Goal: Transaction & Acquisition: Purchase product/service

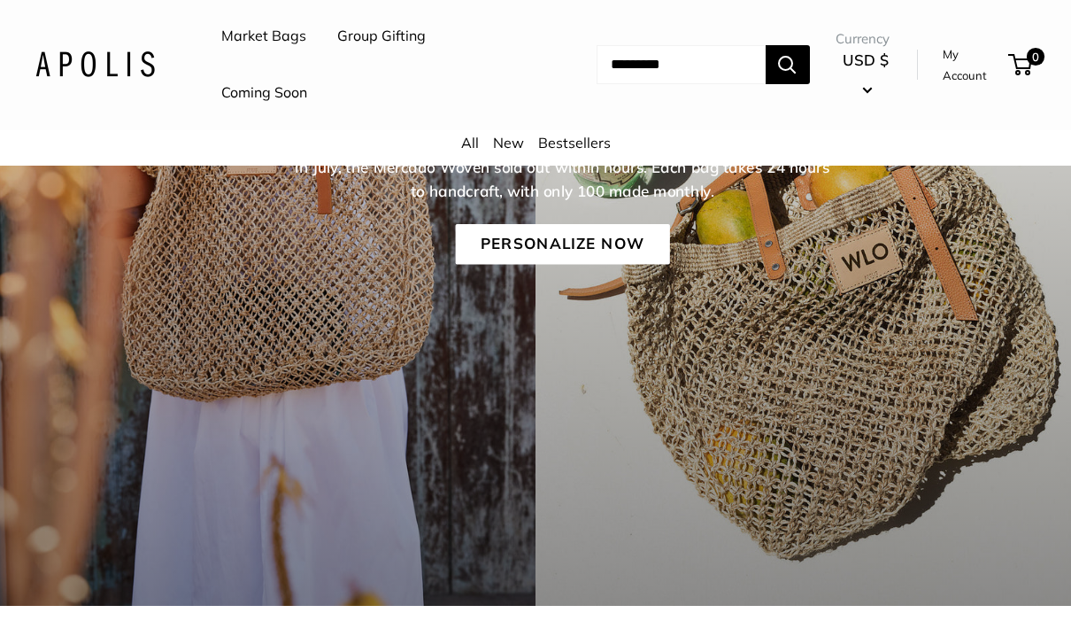
scroll to position [389, 0]
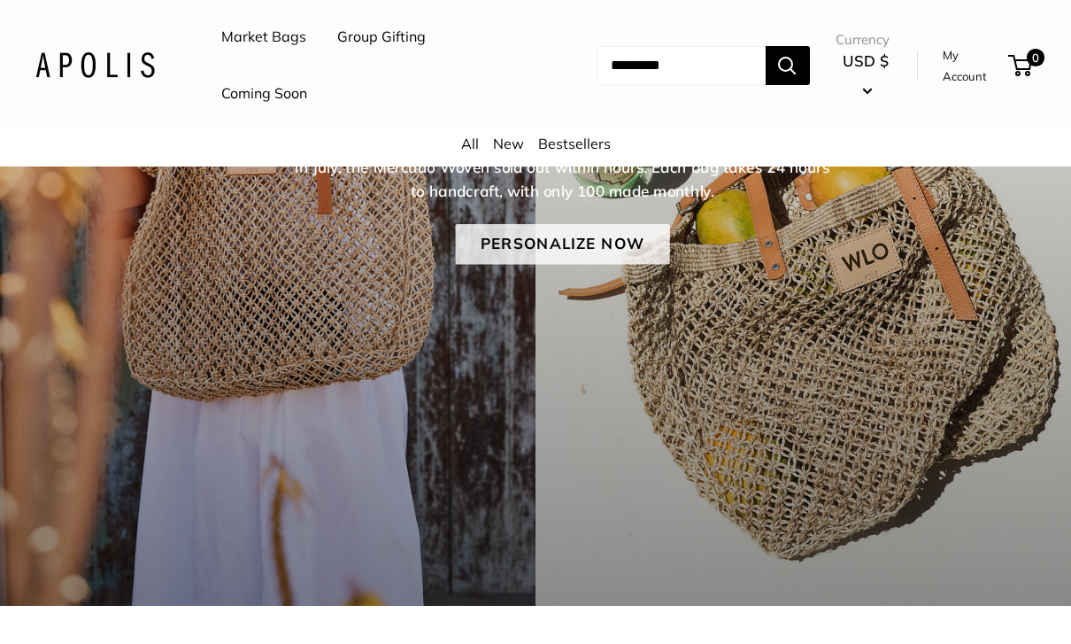
click at [527, 230] on link "Personalize Now" at bounding box center [562, 244] width 214 height 41
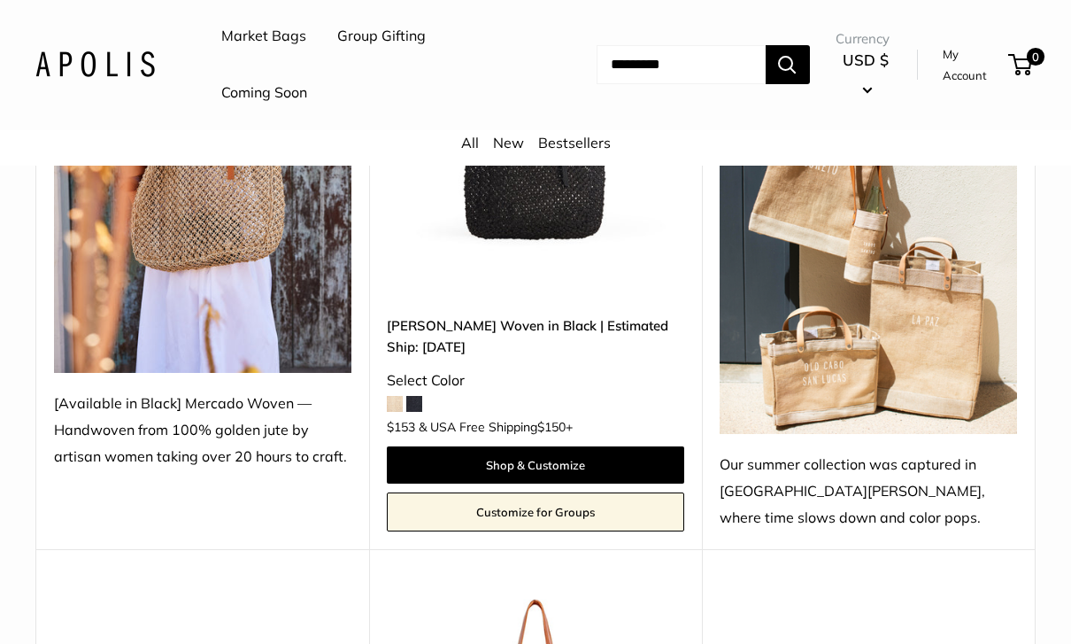
scroll to position [450, 0]
click at [407, 401] on span at bounding box center [414, 404] width 16 height 16
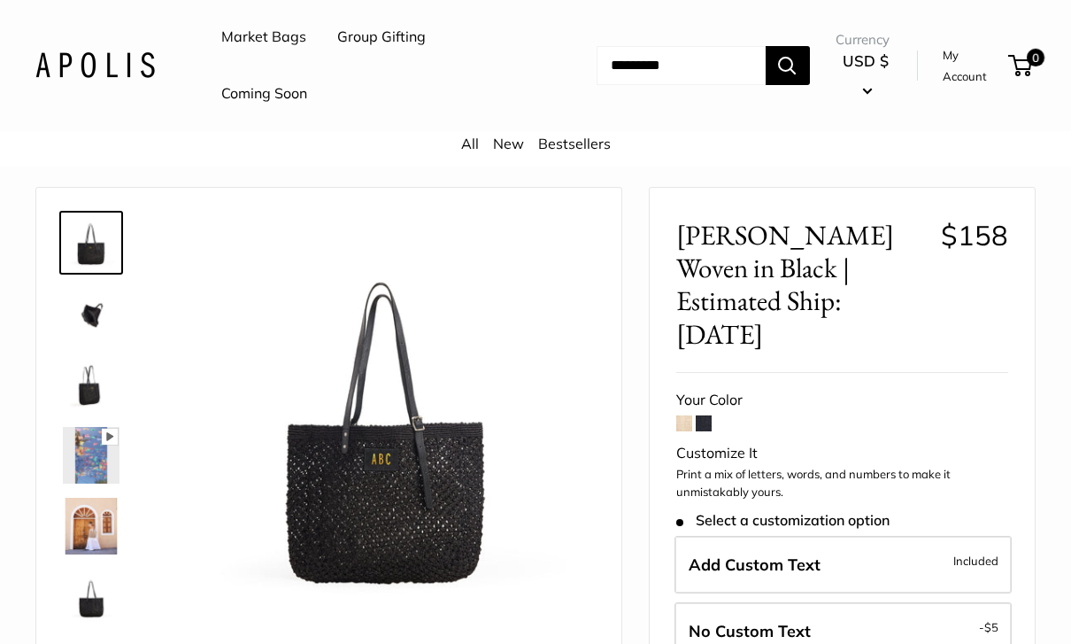
scroll to position [50, 0]
click at [683, 414] on span at bounding box center [684, 422] width 16 height 16
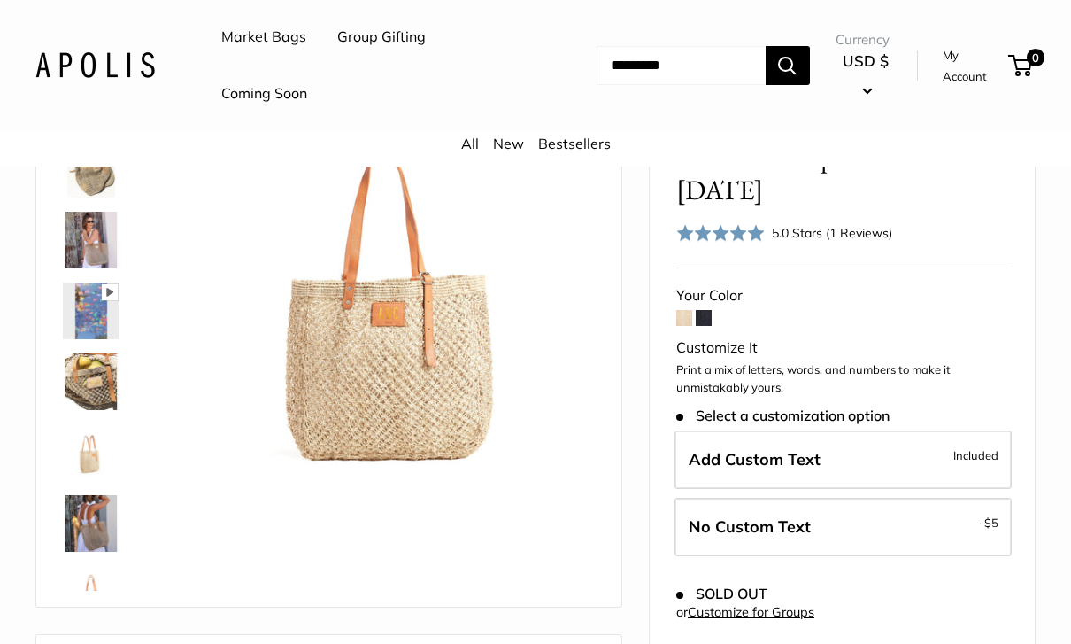
scroll to position [190, 0]
